Goal: Task Accomplishment & Management: Complete application form

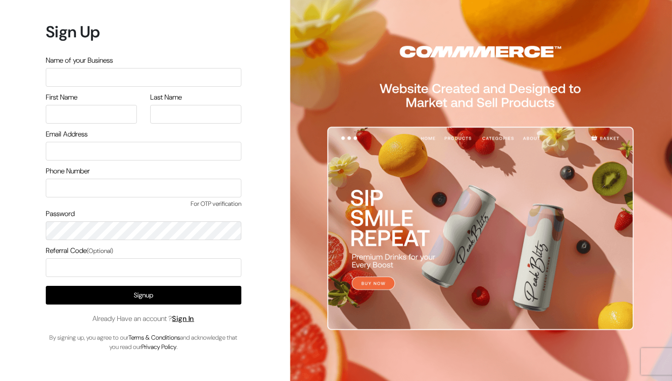
click at [96, 79] on input "text" at bounding box center [144, 77] width 196 height 19
type input "Y"
paste input "The Puppy Training Hub"
type input "The Puppy Training Hub"
click at [110, 120] on input "text" at bounding box center [91, 114] width 91 height 19
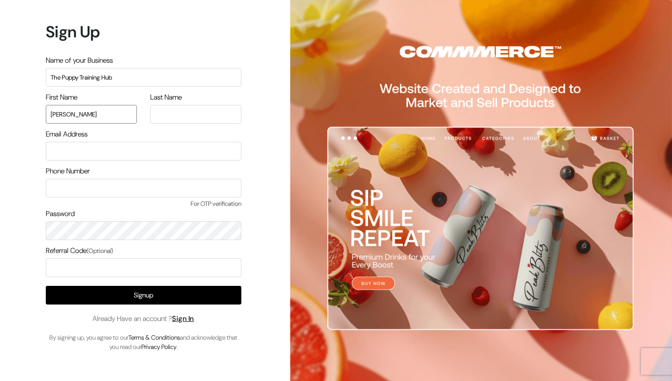
type input "Vrushab"
click at [189, 121] on input "text" at bounding box center [195, 114] width 91 height 19
type input "Angre"
click at [139, 151] on input "email" at bounding box center [144, 151] width 196 height 19
type input "vrushabsangre@gmail.com"
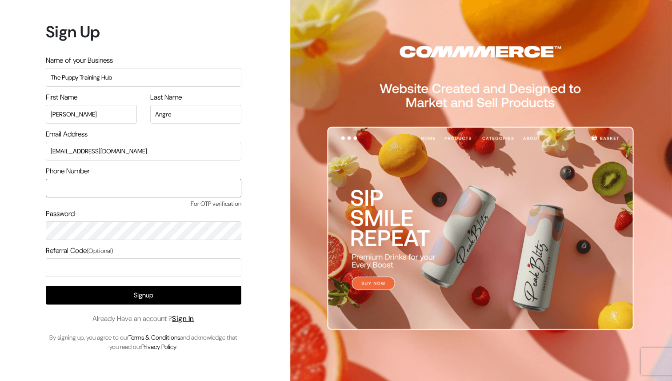
click at [139, 187] on input "text" at bounding box center [144, 188] width 196 height 19
type input "6366497505"
click at [115, 270] on input "text" at bounding box center [144, 267] width 196 height 19
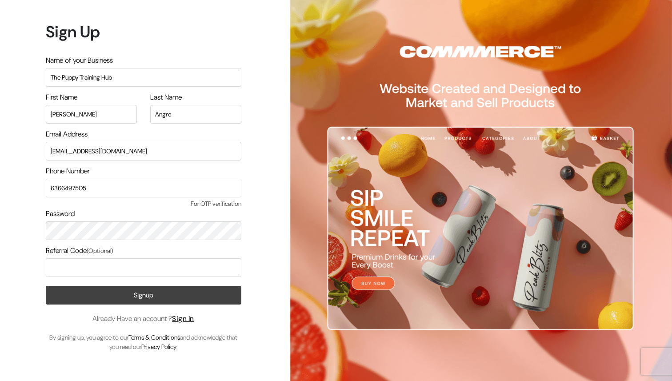
click at [126, 292] on button "Signup" at bounding box center [144, 295] width 196 height 19
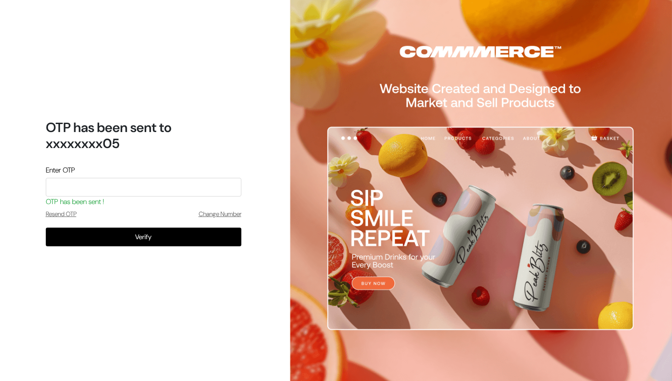
click at [119, 188] on input "tel" at bounding box center [144, 187] width 196 height 19
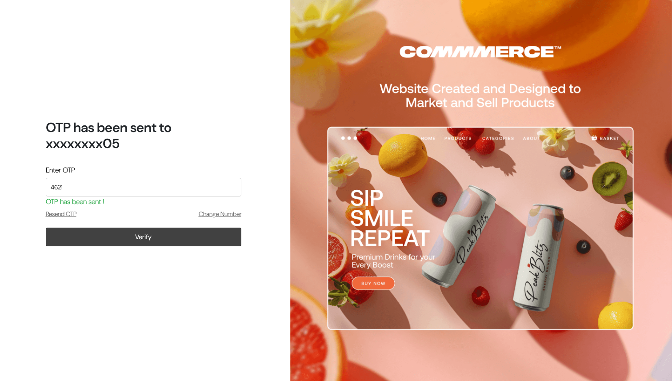
type input "4621"
click at [112, 236] on button "Verify" at bounding box center [144, 237] width 196 height 19
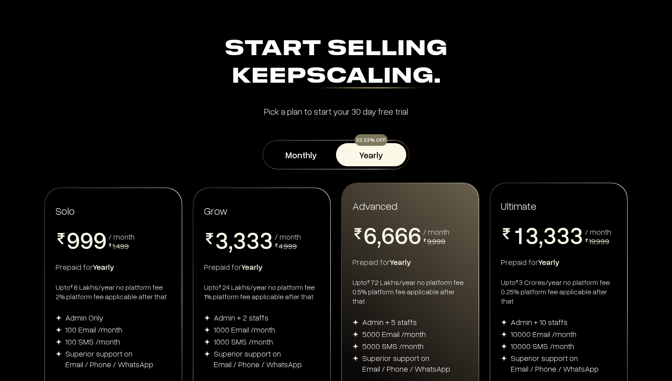
click at [119, 248] on div "0 1 2 3 4 5 6 7 8 9 0 1 2 3 4 5 6 7 8 9 0 1 2 3 4 5 6 7 8 9 / month 1,499" at bounding box center [114, 241] width 116 height 27
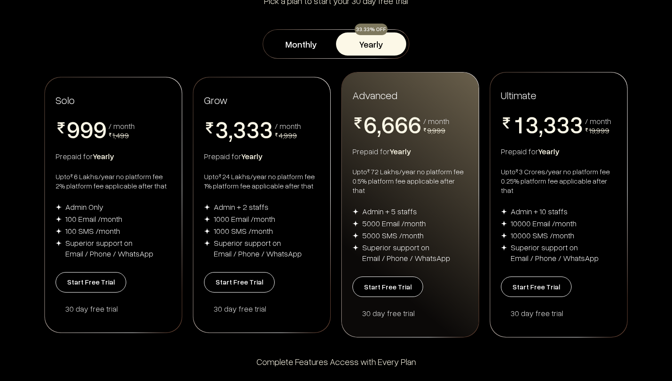
scroll to position [112, 0]
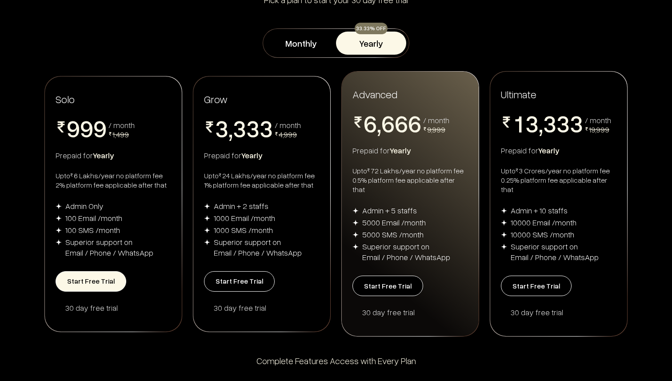
click at [100, 273] on button "Start Free Trial" at bounding box center [91, 281] width 71 height 20
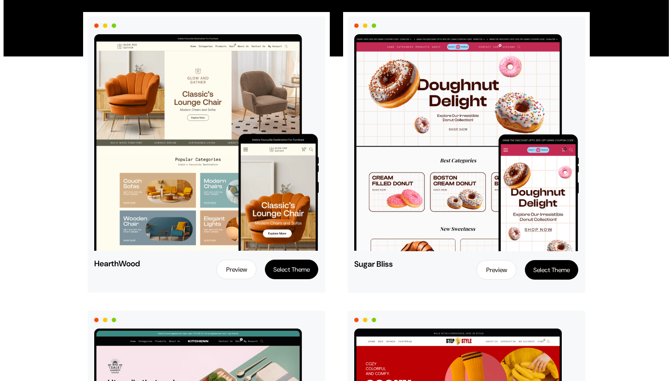
scroll to position [97, 0]
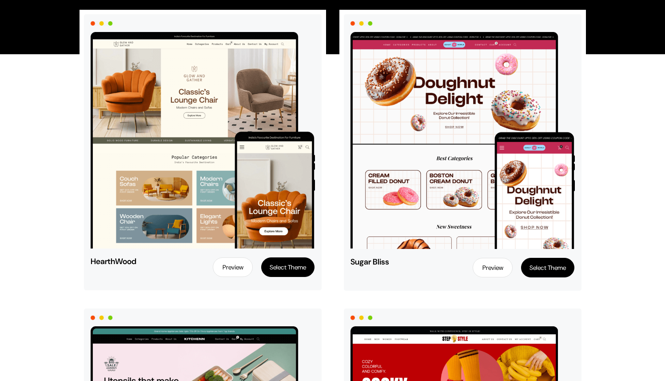
click at [295, 267] on button "Select Theme" at bounding box center [287, 267] width 53 height 20
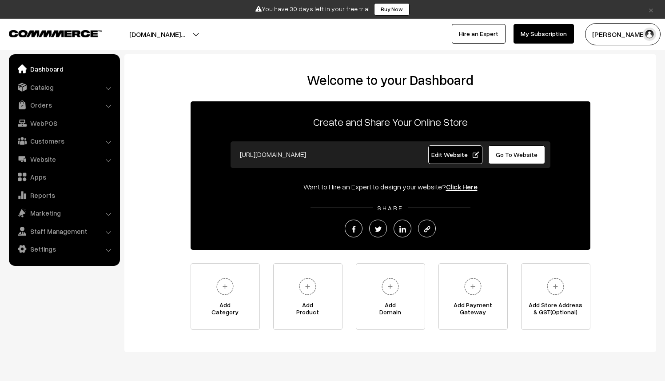
click at [511, 158] on link "Go To Website" at bounding box center [516, 154] width 57 height 19
click at [456, 154] on span "Edit Website" at bounding box center [456, 155] width 48 height 8
click at [456, 157] on span "Edit Website" at bounding box center [456, 155] width 48 height 8
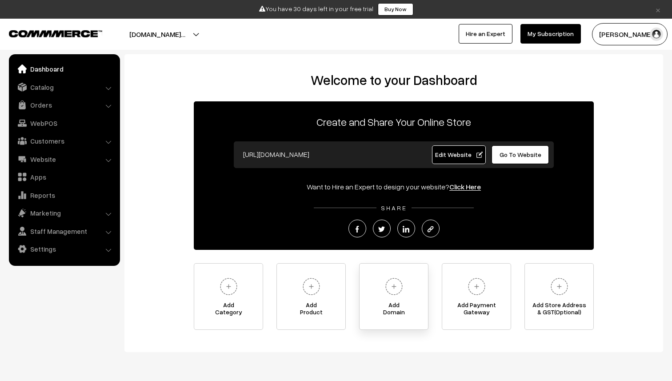
click at [398, 286] on img at bounding box center [394, 286] width 24 height 24
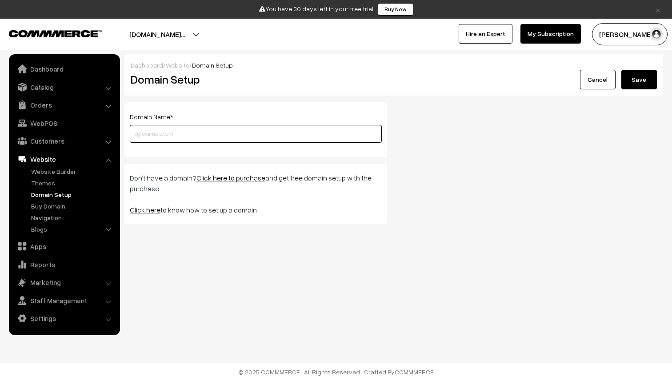
click at [233, 134] on input "text" at bounding box center [256, 134] width 252 height 18
paste input "The Puppy Training Hub"
type input "ThePuppyTrainingHub"
click at [220, 179] on link "Click here to purchase" at bounding box center [230, 177] width 69 height 9
